Goal: Navigation & Orientation: Find specific page/section

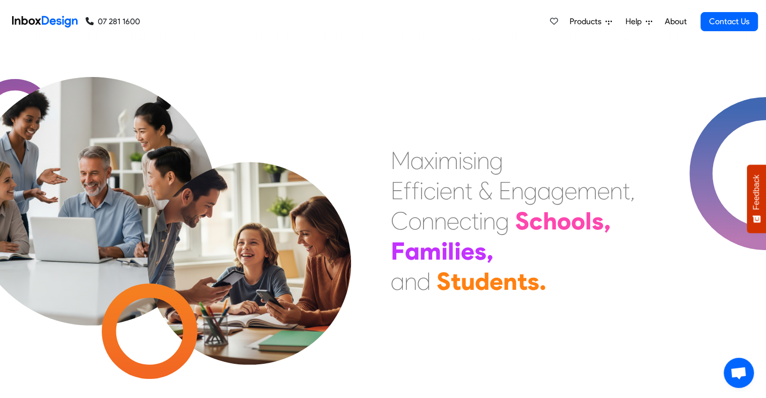
click at [443, 183] on div "e" at bounding box center [446, 191] width 13 height 30
click at [580, 20] on span "Products" at bounding box center [588, 22] width 36 height 12
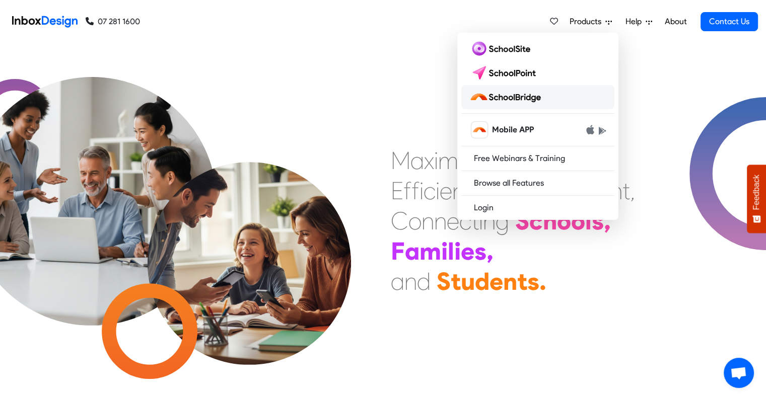
click at [535, 97] on img at bounding box center [507, 97] width 76 height 16
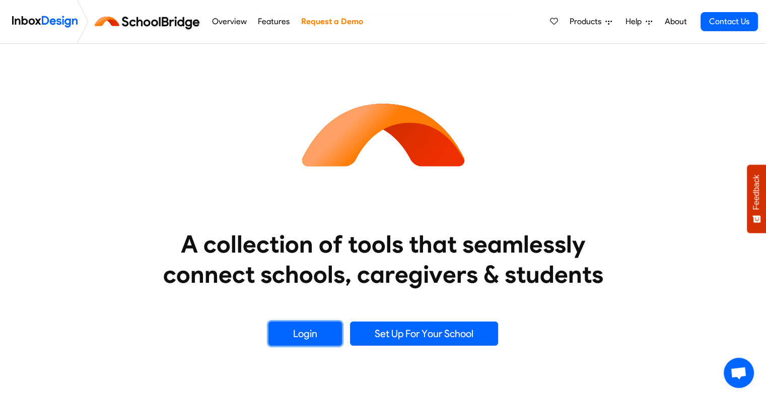
click at [314, 333] on link "Login" at bounding box center [305, 334] width 74 height 24
drag, startPoint x: 526, startPoint y: 131, endPoint x: 525, endPoint y: 126, distance: 5.3
click at [525, 126] on div "A collection of tools that seamlessly connect schools, caregivers & students Lo…" at bounding box center [383, 195] width 645 height 302
